Goal: Task Accomplishment & Management: Use online tool/utility

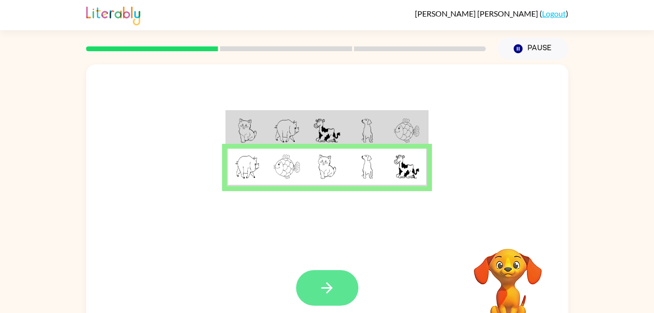
click at [317, 282] on button "button" at bounding box center [327, 288] width 62 height 36
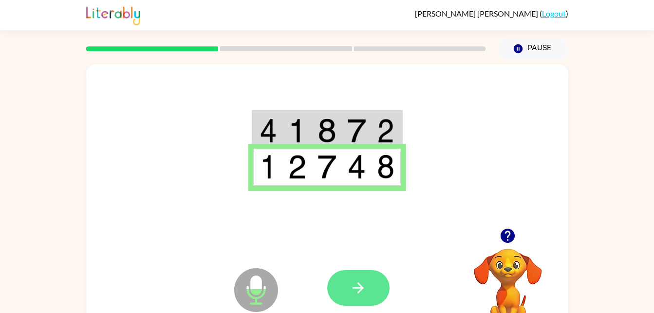
click at [336, 289] on button "button" at bounding box center [358, 288] width 62 height 36
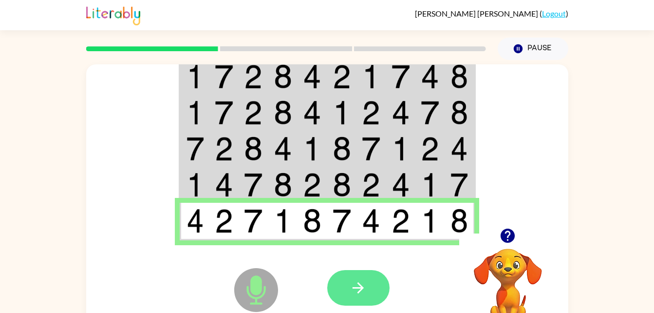
click at [362, 288] on icon "button" at bounding box center [358, 287] width 11 height 11
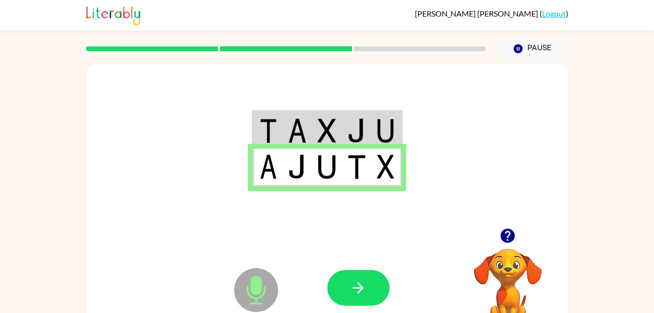
click at [362, 288] on icon "button" at bounding box center [358, 287] width 11 height 11
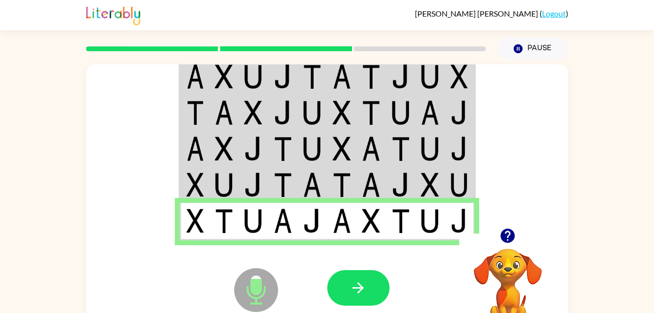
click at [362, 288] on icon "button" at bounding box center [358, 287] width 11 height 11
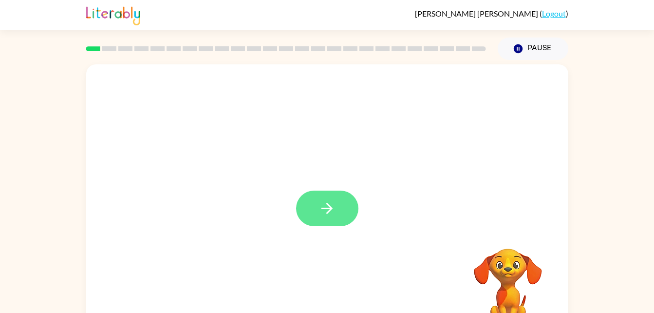
click at [339, 218] on button "button" at bounding box center [327, 209] width 62 height 36
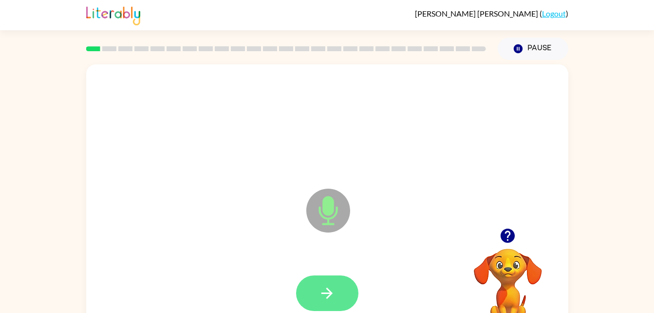
click at [336, 299] on button "button" at bounding box center [327, 293] width 62 height 36
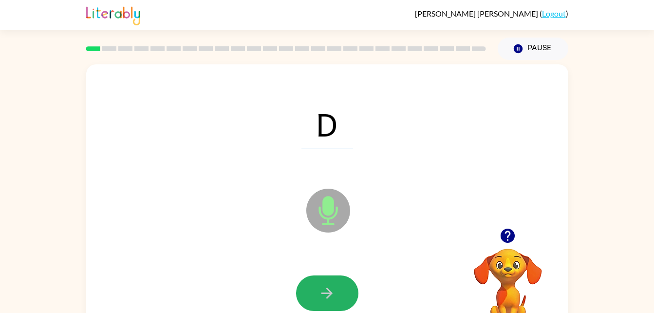
click at [336, 299] on button "button" at bounding box center [327, 293] width 62 height 36
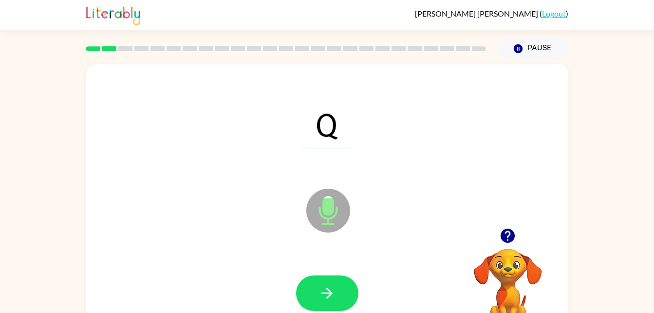
click at [336, 299] on button "button" at bounding box center [327, 293] width 62 height 36
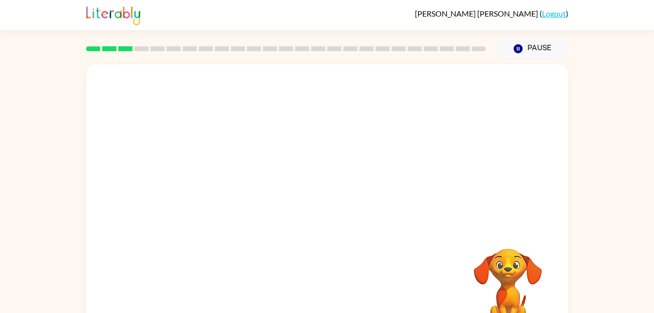
click at [483, 273] on video "Your browser must support playing .mp4 files to use Literably. Please try using…" at bounding box center [507, 281] width 97 height 97
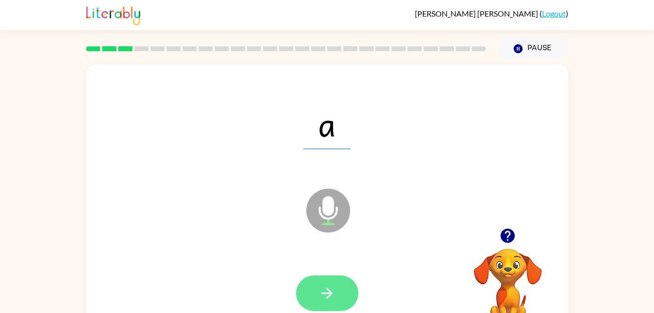
click at [340, 297] on button "button" at bounding box center [327, 293] width 62 height 36
click at [328, 293] on icon "button" at bounding box center [327, 292] width 11 height 11
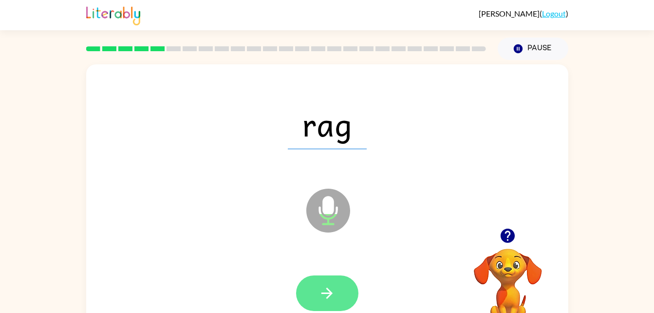
click at [319, 277] on button "button" at bounding box center [327, 293] width 62 height 36
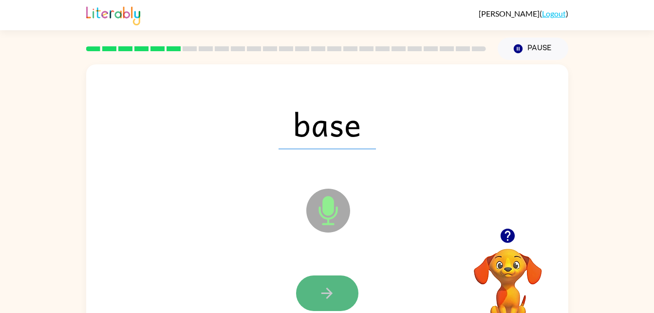
drag, startPoint x: 319, startPoint y: 277, endPoint x: 309, endPoint y: 290, distance: 16.4
click at [309, 290] on button "button" at bounding box center [327, 293] width 62 height 36
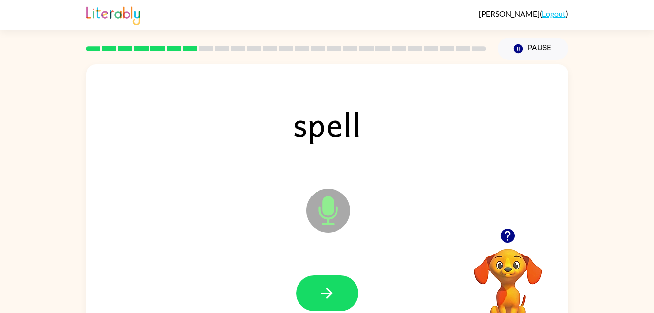
click at [309, 290] on button "button" at bounding box center [327, 293] width 62 height 36
click at [327, 292] on icon "button" at bounding box center [327, 293] width 17 height 17
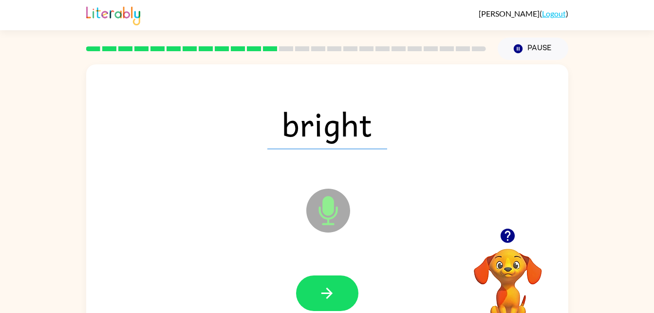
click at [327, 292] on icon "button" at bounding box center [327, 293] width 17 height 17
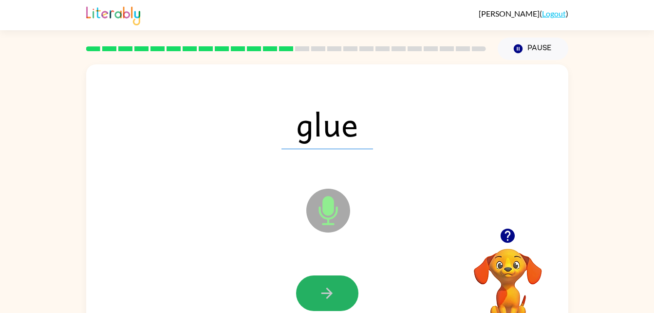
click at [327, 292] on icon "button" at bounding box center [327, 293] width 17 height 17
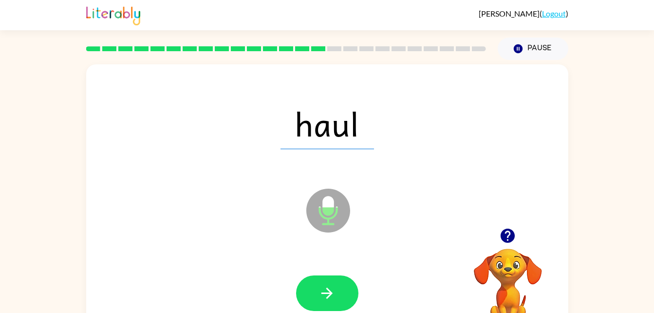
click at [327, 292] on icon "button" at bounding box center [327, 293] width 17 height 17
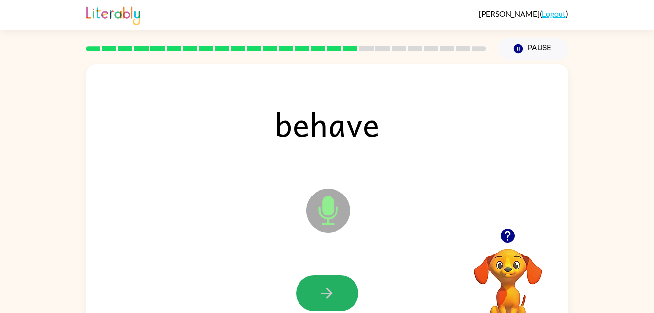
click at [327, 292] on icon "button" at bounding box center [327, 293] width 17 height 17
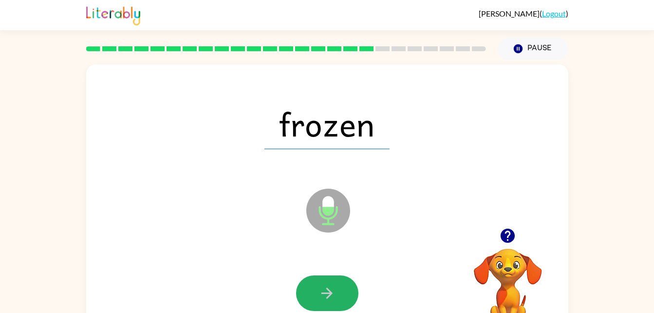
click at [327, 292] on icon "button" at bounding box center [327, 293] width 17 height 17
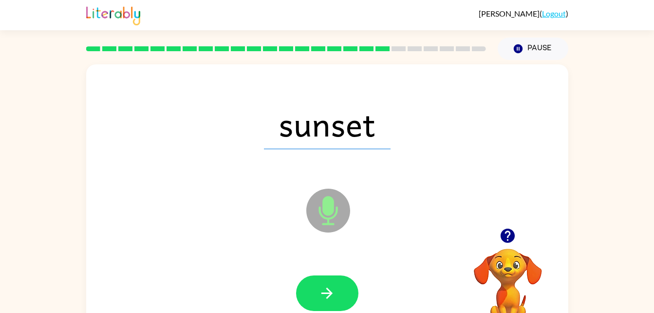
click at [327, 292] on icon "button" at bounding box center [327, 293] width 17 height 17
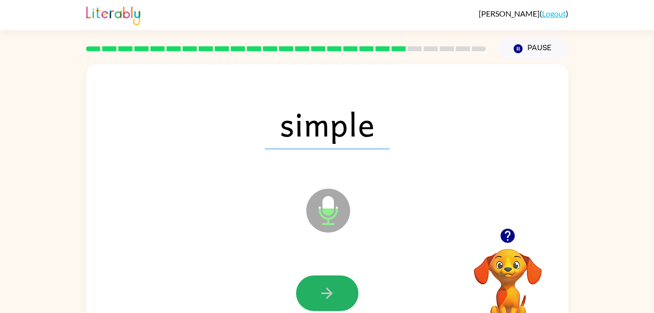
click at [327, 292] on icon "button" at bounding box center [327, 293] width 17 height 17
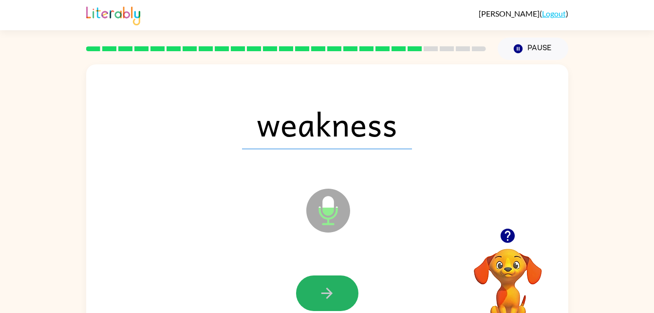
click at [327, 292] on icon "button" at bounding box center [327, 293] width 17 height 17
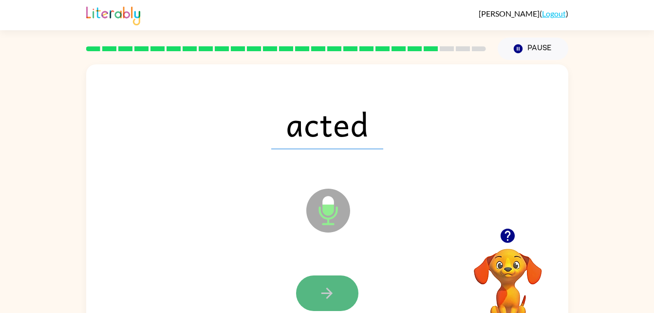
click at [324, 288] on icon "button" at bounding box center [327, 293] width 17 height 17
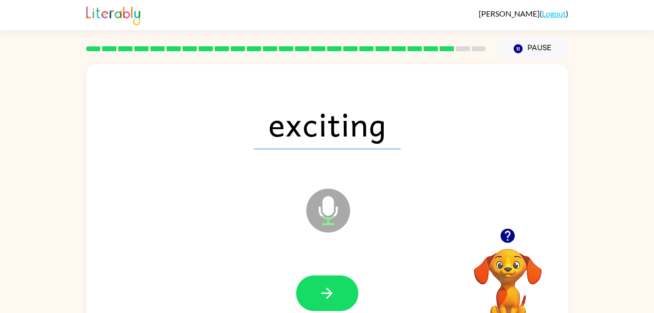
click at [324, 288] on icon "button" at bounding box center [327, 293] width 17 height 17
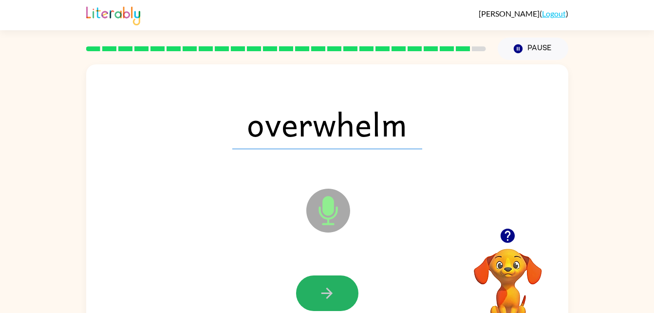
click at [324, 288] on icon "button" at bounding box center [327, 293] width 17 height 17
